Goal: Transaction & Acquisition: Purchase product/service

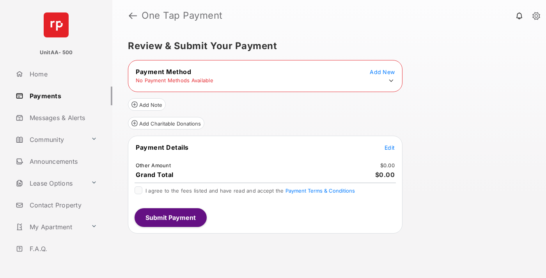
click at [391, 81] on icon at bounding box center [390, 80] width 7 height 7
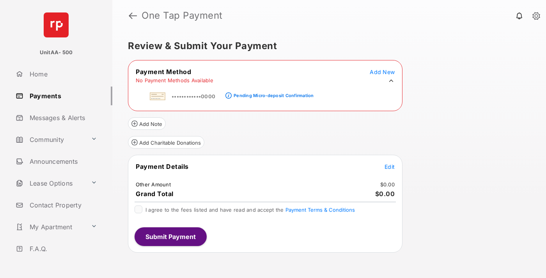
click at [272, 93] on div "Pending Micro-deposit Confirmation" at bounding box center [274, 95] width 80 height 5
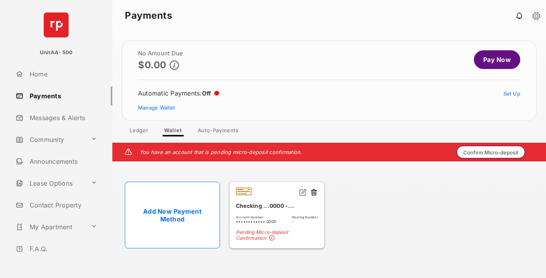
click at [491, 152] on button "Confirm Micro-deposit" at bounding box center [490, 152] width 68 height 12
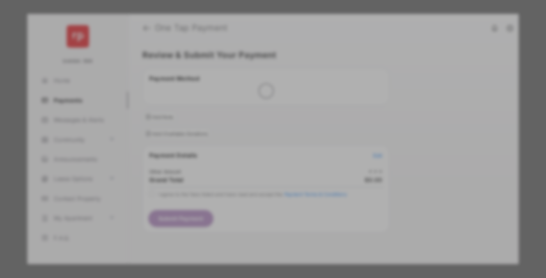
click at [258, 125] on div "Other Amount" at bounding box center [258, 131] width 126 height 13
type input "****"
click at [246, 196] on button "Save" at bounding box center [246, 205] width 39 height 19
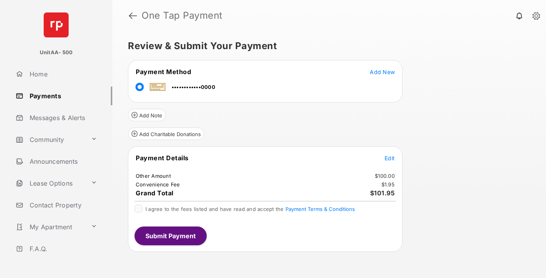
click at [389, 158] on span "Edit" at bounding box center [389, 158] width 10 height 7
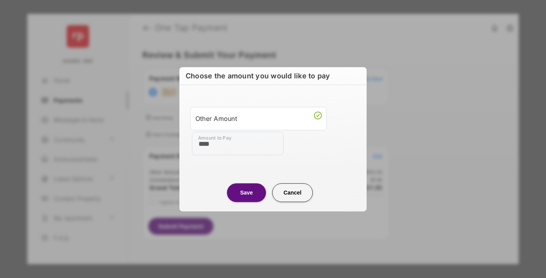
click at [246, 192] on button "Save" at bounding box center [246, 192] width 39 height 19
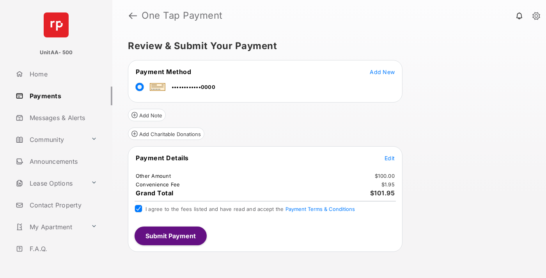
click at [170, 235] on button "Submit Payment" at bounding box center [170, 235] width 72 height 19
